Goal: Find contact information: Find contact information

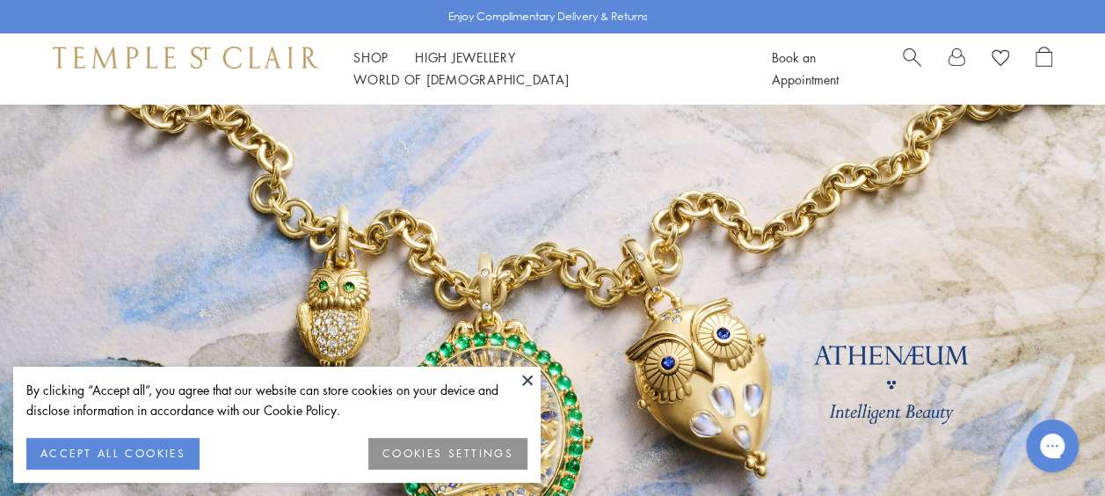
scroll to position [40, 0]
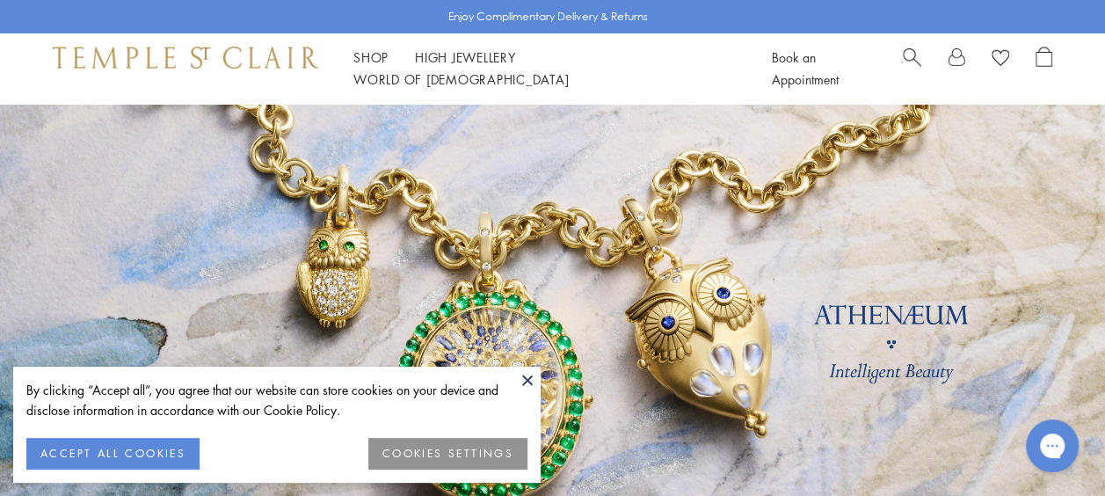
click at [533, 383] on button at bounding box center [527, 379] width 26 height 26
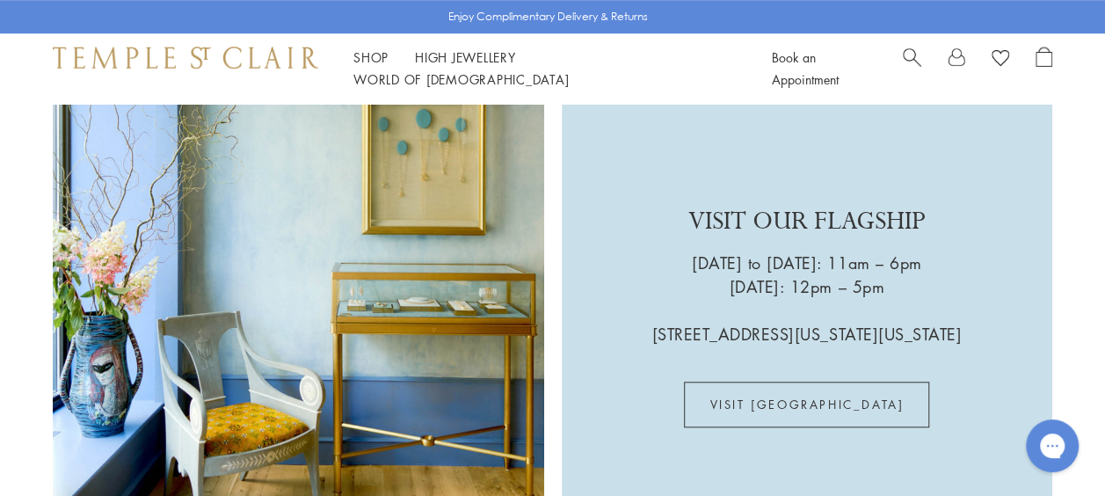
scroll to position [4608, 0]
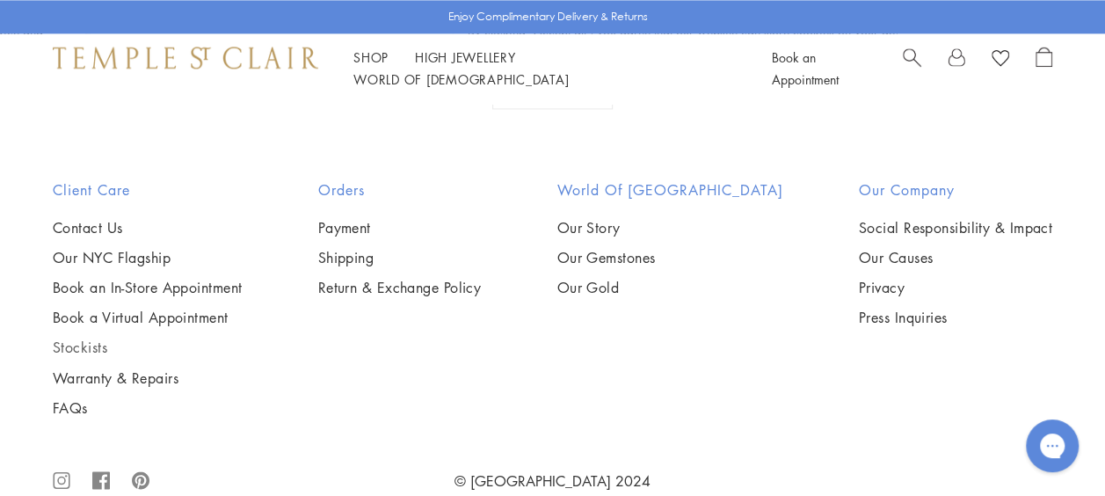
click at [74, 337] on link "Stockists" at bounding box center [147, 346] width 189 height 19
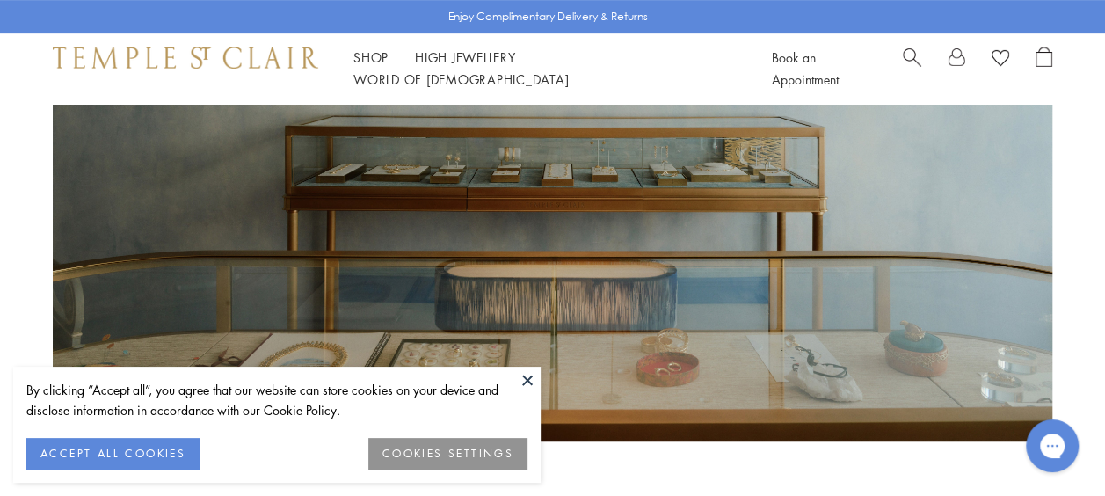
click at [526, 380] on button at bounding box center [527, 379] width 26 height 26
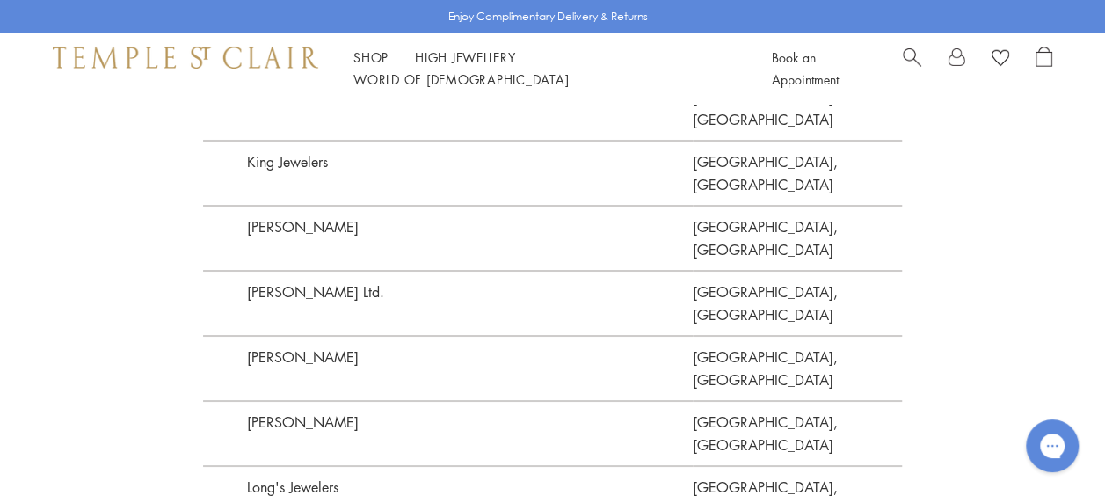
scroll to position [3115, 0]
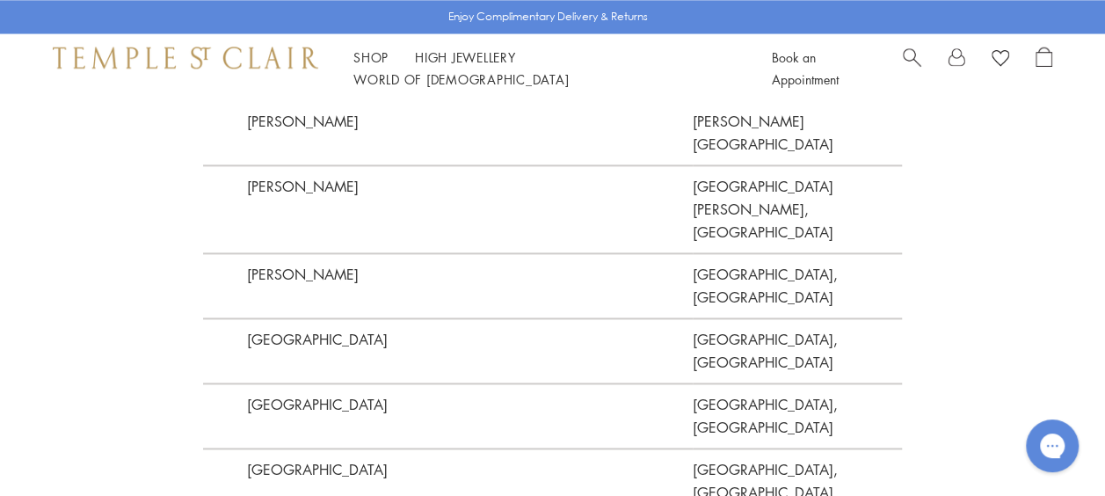
scroll to position [4409, 0]
